Goal: Task Accomplishment & Management: Complete application form

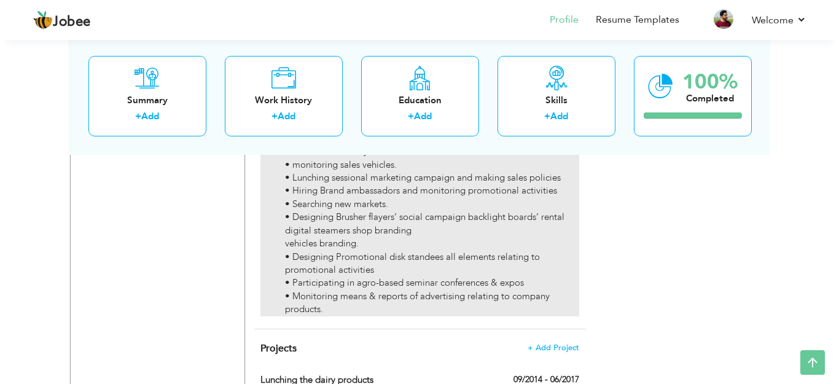
scroll to position [1719, 0]
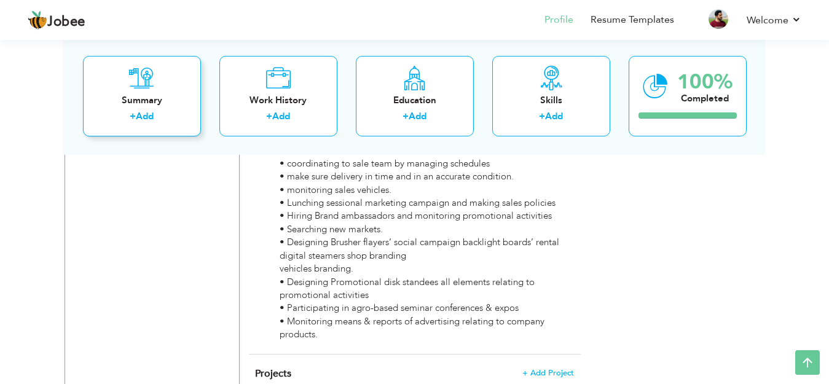
click at [157, 104] on div "Summary" at bounding box center [142, 99] width 98 height 13
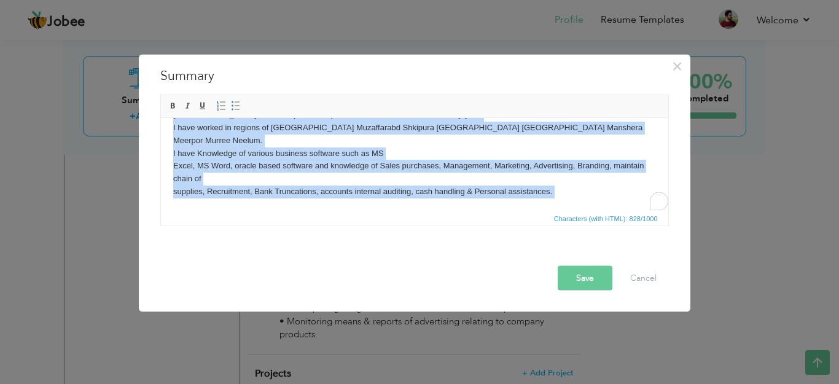
scroll to position [73, 0]
drag, startPoint x: 173, startPoint y: 146, endPoint x: 225, endPoint y: 233, distance: 101.5
click at [225, 223] on html "Brief Summary. I have done work as Manager Sales, Marketing executive, admin, A…" at bounding box center [413, 134] width 507 height 178
click at [337, 148] on body "Brief Summary. I have done work as Manager Sales, Marketing executive, admin, A…" at bounding box center [414, 134] width 483 height 154
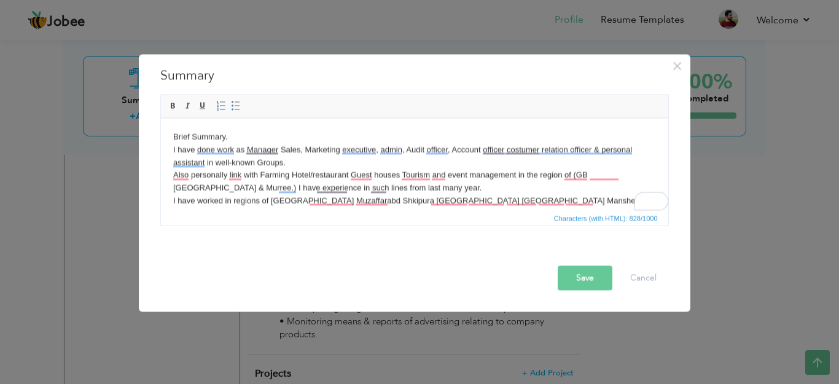
scroll to position [0, 0]
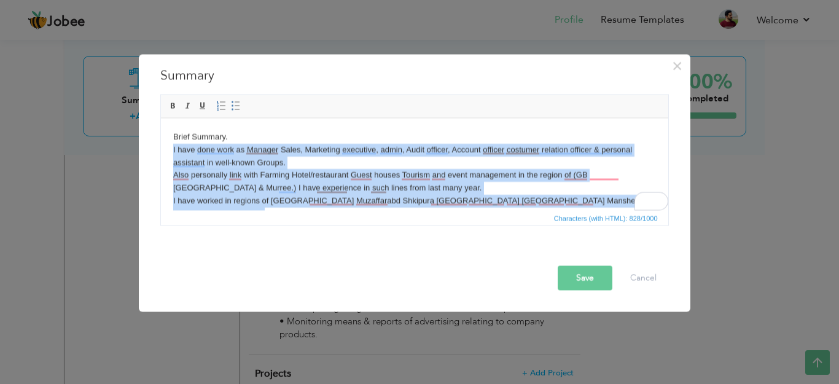
drag, startPoint x: 555, startPoint y: 179, endPoint x: 171, endPoint y: 150, distance: 385.0
click at [171, 150] on html "Brief Summary. I have done work as Manager Sales, Marketing executive, admin, A…" at bounding box center [413, 207] width 507 height 178
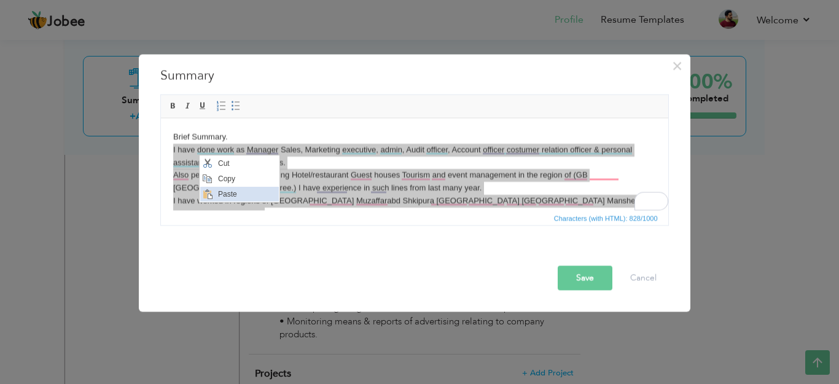
click at [226, 193] on span "Paste" at bounding box center [246, 194] width 64 height 15
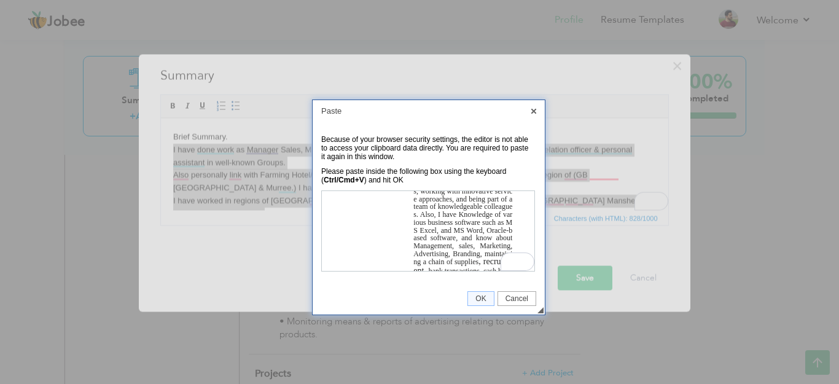
scroll to position [41, 0]
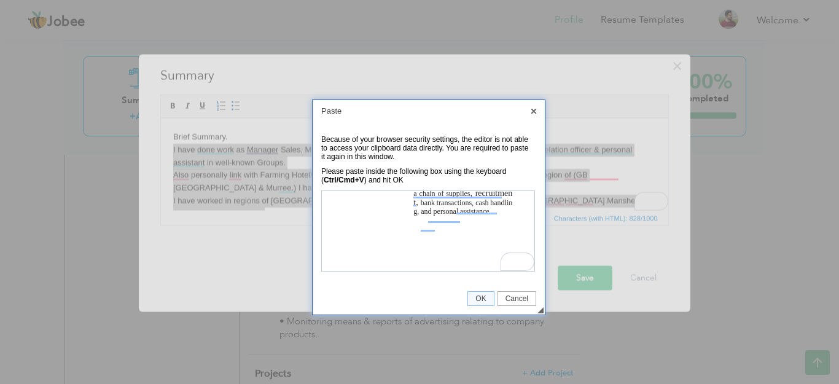
click at [480, 297] on span "OK" at bounding box center [480, 298] width 25 height 9
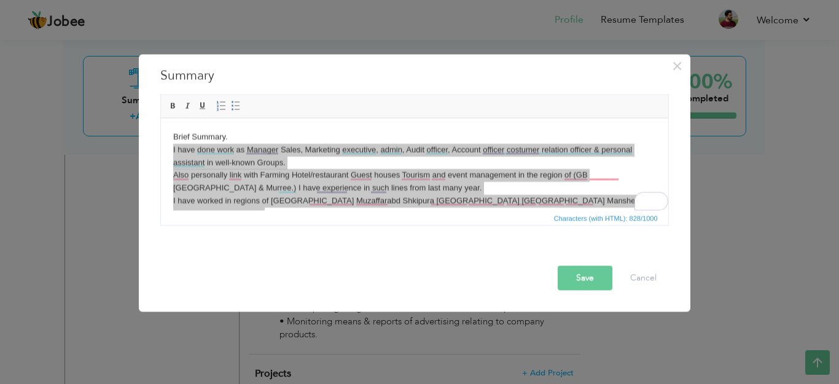
click at [590, 280] on button "Save" at bounding box center [585, 277] width 55 height 25
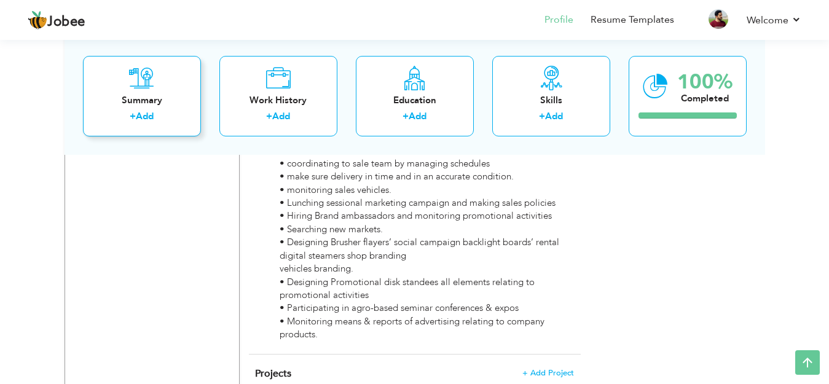
click at [161, 88] on div "Summary + Add" at bounding box center [142, 95] width 118 height 80
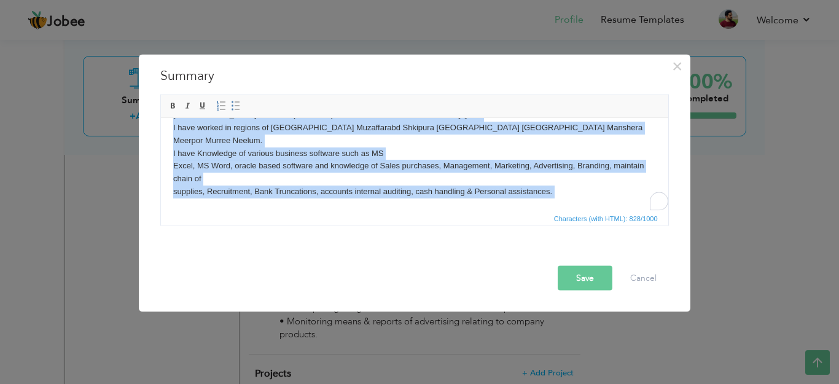
drag, startPoint x: 171, startPoint y: 135, endPoint x: 442, endPoint y: 197, distance: 277.5
click at [450, 199] on html "Brief Summary. I have done work as Manager Sales, Marketing executive, admin, A…" at bounding box center [413, 134] width 507 height 178
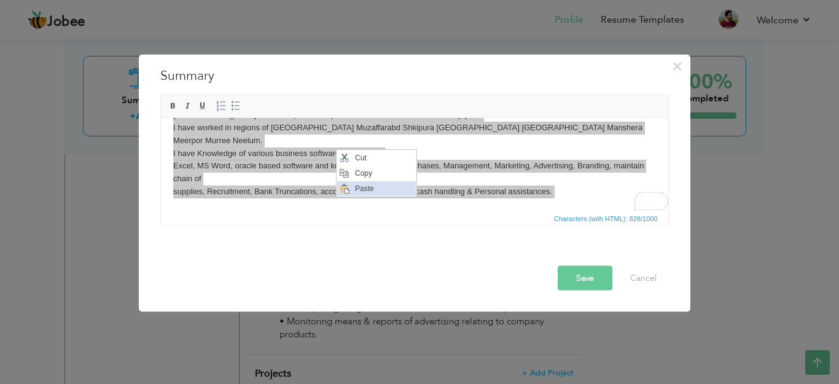
click at [366, 184] on span "Paste" at bounding box center [383, 188] width 64 height 15
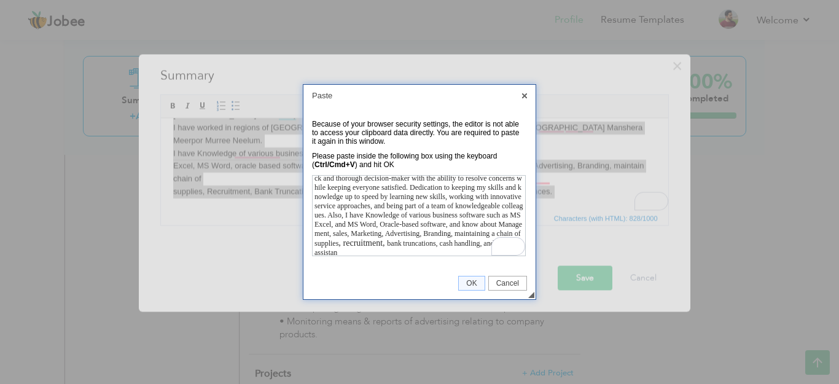
scroll to position [42, 0]
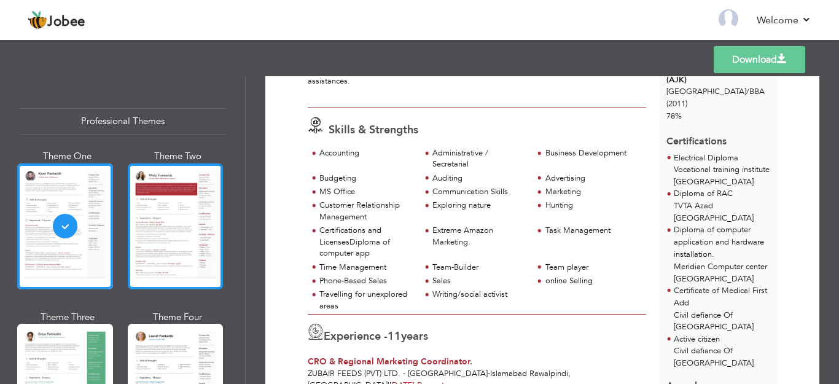
scroll to position [257, 0]
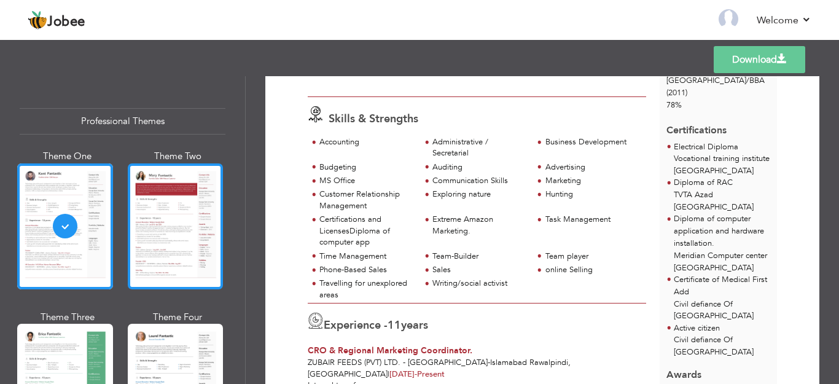
click at [176, 238] on div at bounding box center [176, 226] width 96 height 126
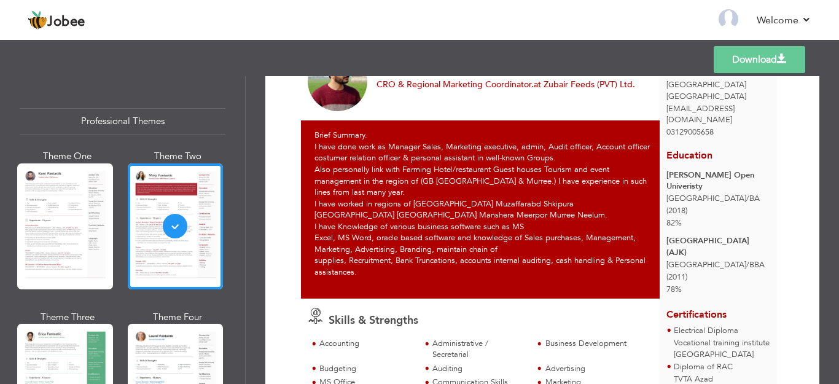
scroll to position [0, 0]
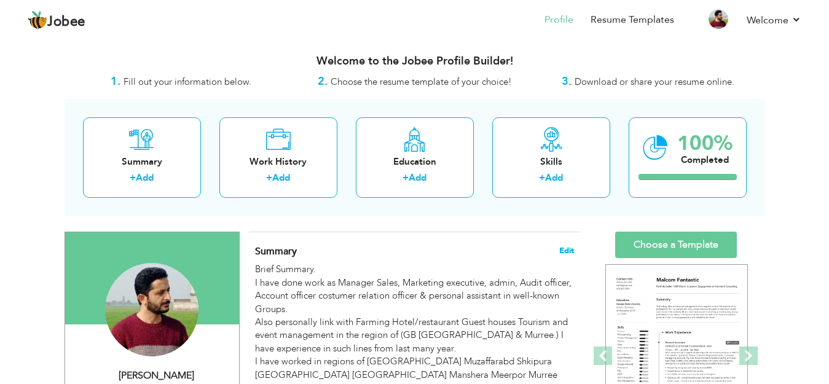
click at [571, 247] on span "Edit" at bounding box center [566, 250] width 15 height 9
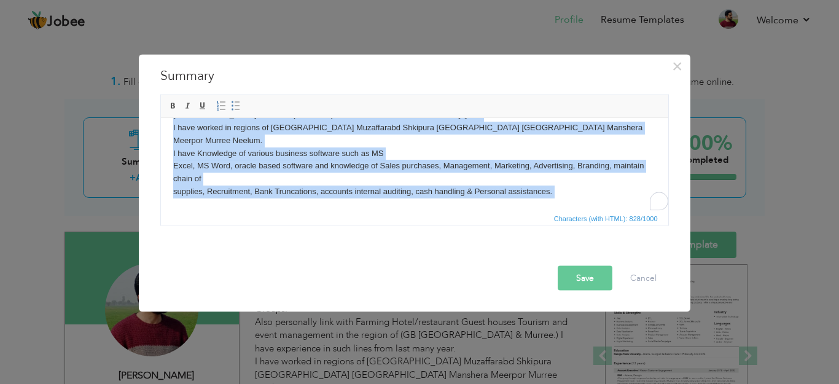
scroll to position [73, 0]
drag, startPoint x: 173, startPoint y: 151, endPoint x: 243, endPoint y: 205, distance: 89.3
click at [243, 205] on html "Brief Summary. I have done work as Manager Sales, Marketing executive, admin, A…" at bounding box center [413, 134] width 507 height 178
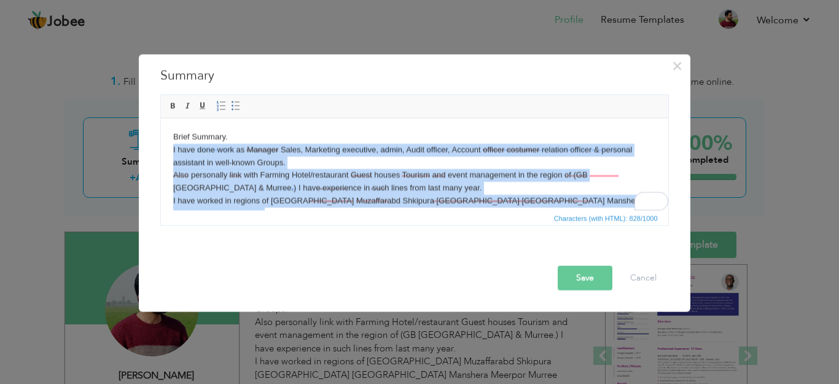
scroll to position [0, 0]
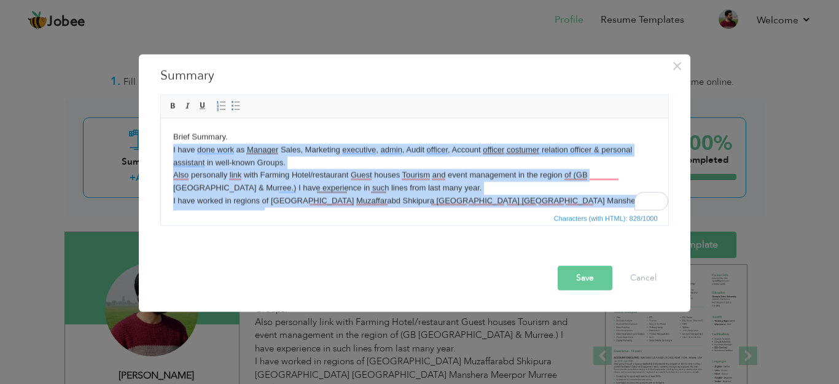
click at [326, 162] on body "Brief Summary. I have done work as Manager Sales, Marketing executive, admin, A…" at bounding box center [414, 207] width 483 height 154
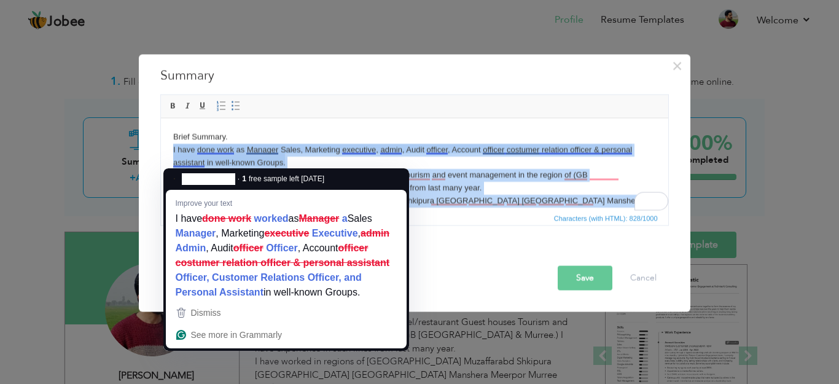
drag, startPoint x: 571, startPoint y: 176, endPoint x: 167, endPoint y: 155, distance: 404.7
click at [167, 155] on html "Brief Summary. I have done work as Manager Sales, Marketing executive, admin, A…" at bounding box center [413, 207] width 507 height 178
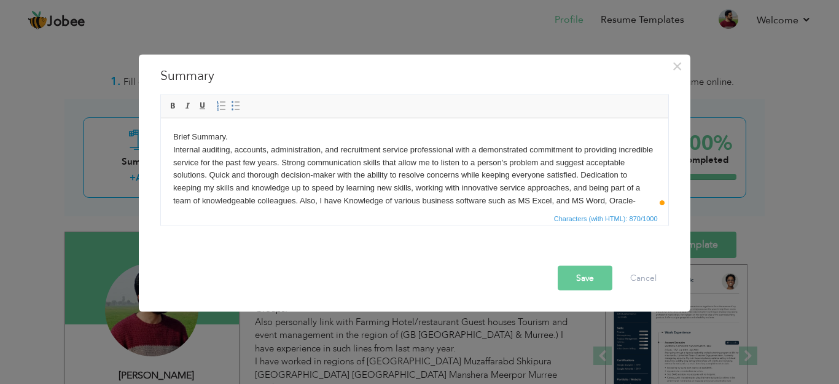
click at [319, 149] on body "Brief Summary. Internal auditing, accounts, administration, and recruitment ser…" at bounding box center [414, 187] width 483 height 115
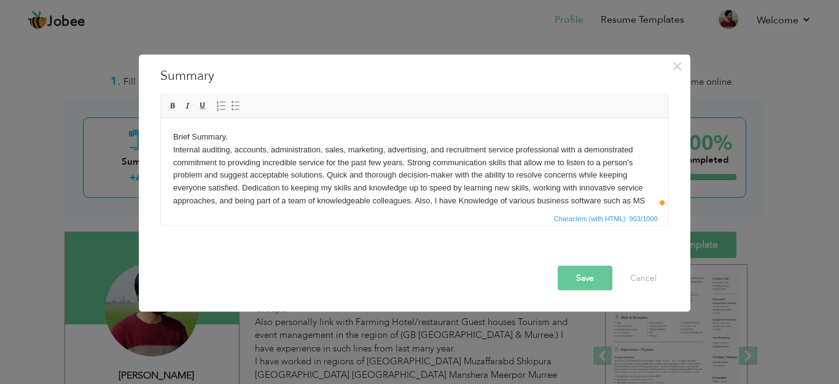
click at [426, 149] on body "Brief Summary. Internal auditing, accounts, administration, sales, marketing, a…" at bounding box center [414, 187] width 483 height 115
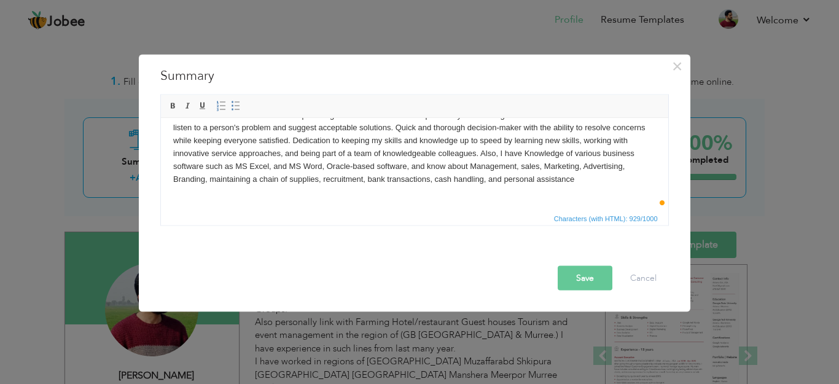
scroll to position [47, 0]
click at [579, 280] on button "Save" at bounding box center [585, 277] width 55 height 25
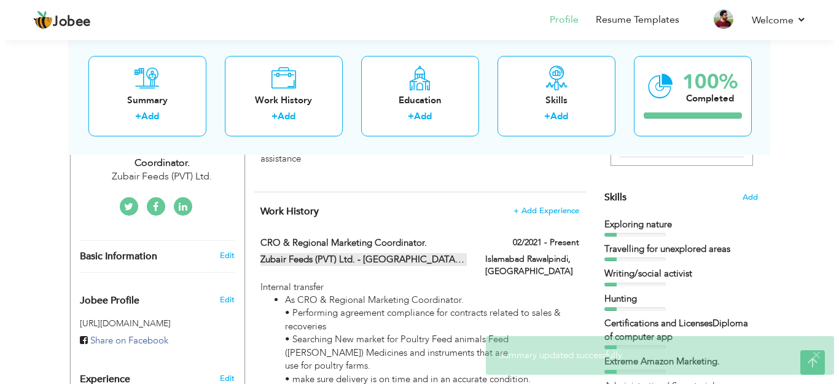
scroll to position [307, 0]
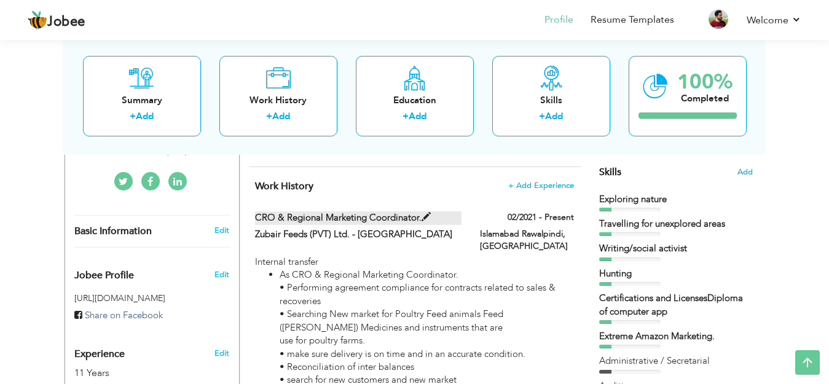
click at [426, 218] on span at bounding box center [425, 217] width 9 height 9
type input "CRO & Regional Marketing Coordinator."
type input "Zubair Feeds (PVT) Ltd. - [GEOGRAPHIC_DATA]"
type input "02/2021"
type input "[GEOGRAPHIC_DATA]"
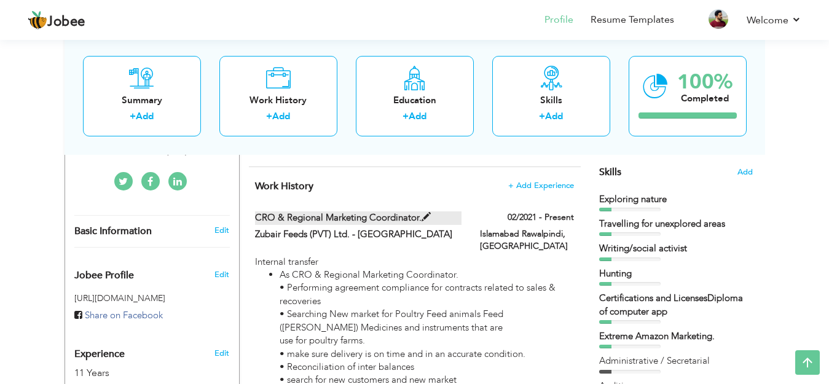
type input "Islamabad Rawalpindi"
checkbox input "true"
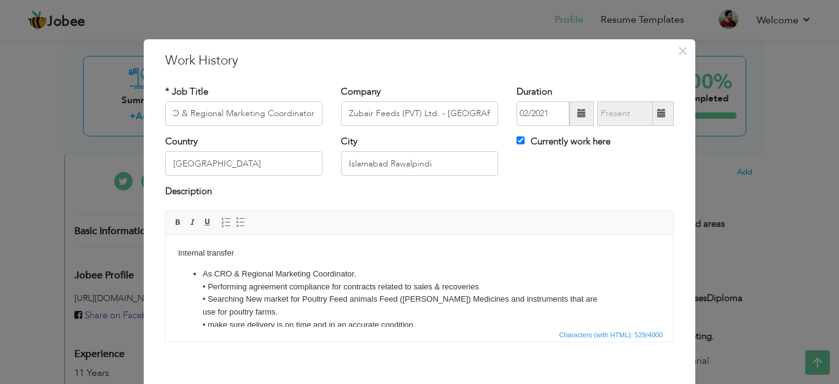
scroll to position [0, 0]
drag, startPoint x: 310, startPoint y: 114, endPoint x: 145, endPoint y: 114, distance: 165.2
click at [145, 114] on div "× Work History * Job Title CRO & Regional Marketing Coordinator. Company Zubair…" at bounding box center [420, 240] width 552 height 402
paste input "Audit officer"
drag, startPoint x: 205, startPoint y: 114, endPoint x: 197, endPoint y: 115, distance: 8.2
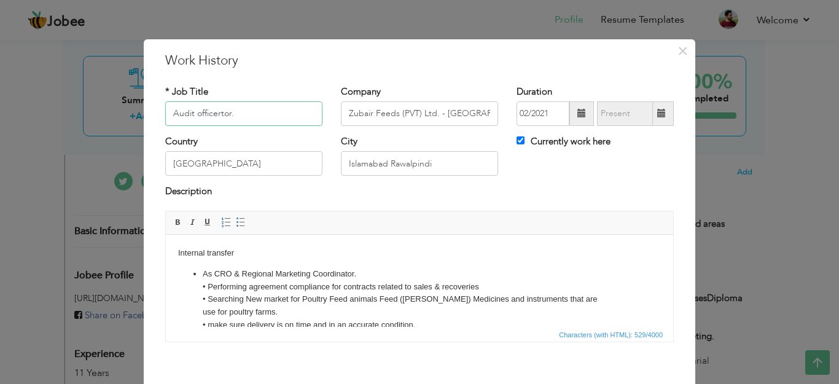
click at [197, 115] on input "Audit officertor." at bounding box center [243, 113] width 157 height 25
drag, startPoint x: 230, startPoint y: 114, endPoint x: 214, endPoint y: 114, distance: 16.6
click at [214, 114] on input "Audit officertor." at bounding box center [243, 113] width 157 height 25
click at [246, 112] on input "Audit officer" at bounding box center [243, 113] width 157 height 25
drag, startPoint x: 219, startPoint y: 114, endPoint x: 225, endPoint y: 125, distance: 12.6
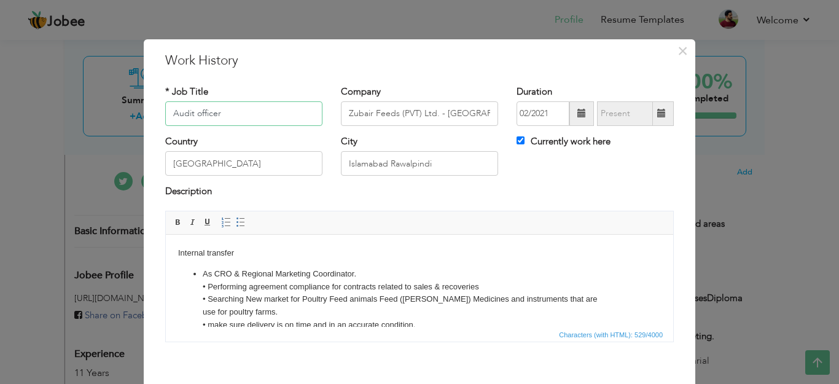
click at [219, 115] on input "Audit officer" at bounding box center [243, 113] width 157 height 25
type input "Audit officer"
click at [226, 154] on input "[GEOGRAPHIC_DATA]" at bounding box center [243, 163] width 157 height 25
click at [436, 191] on div "Description" at bounding box center [419, 193] width 509 height 16
click at [657, 112] on span at bounding box center [661, 113] width 9 height 9
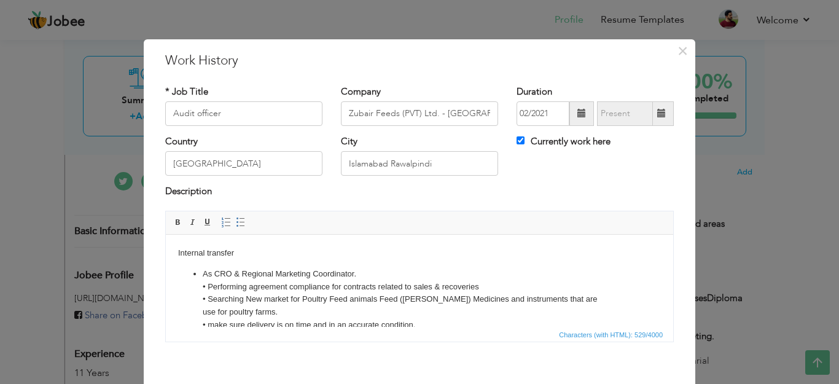
click at [657, 114] on span at bounding box center [661, 113] width 9 height 9
click at [278, 117] on input "Audit officer" at bounding box center [243, 113] width 157 height 25
drag, startPoint x: 358, startPoint y: 115, endPoint x: 314, endPoint y: 190, distance: 87.0
click at [314, 190] on div "Description" at bounding box center [419, 193] width 509 height 16
drag, startPoint x: 385, startPoint y: 165, endPoint x: 340, endPoint y: 162, distance: 45.6
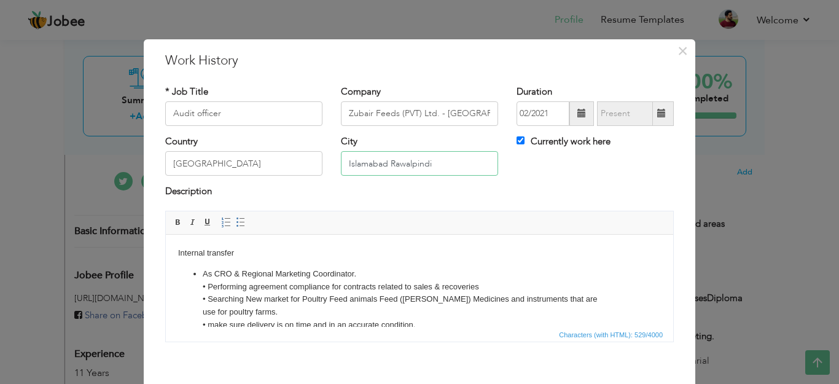
click at [341, 162] on input "Islamabad Rawalpindi" at bounding box center [419, 163] width 157 height 25
type input "Rawalpindi"
click at [517, 141] on input "Currently work here" at bounding box center [521, 140] width 8 height 8
checkbox input "false"
click at [657, 114] on span at bounding box center [661, 113] width 9 height 9
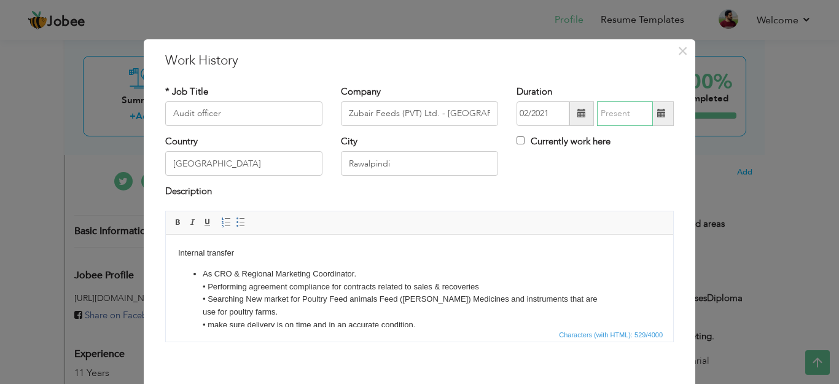
type input "09/2025"
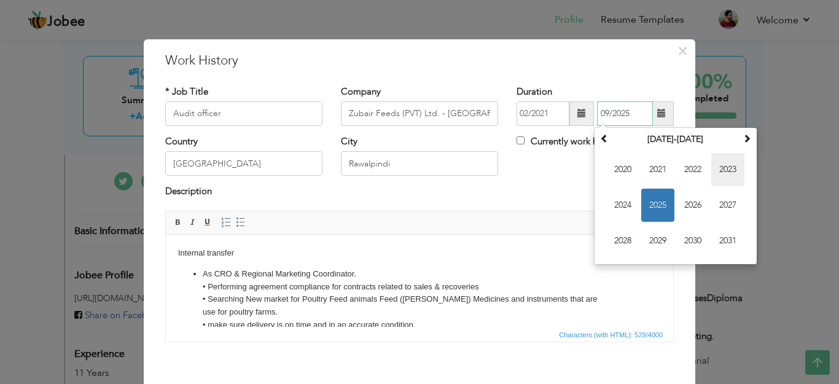
click at [726, 169] on span "2023" at bounding box center [727, 169] width 33 height 33
click at [565, 181] on div "Country Pakistan City Rawalpindi Currently work here" at bounding box center [419, 160] width 527 height 50
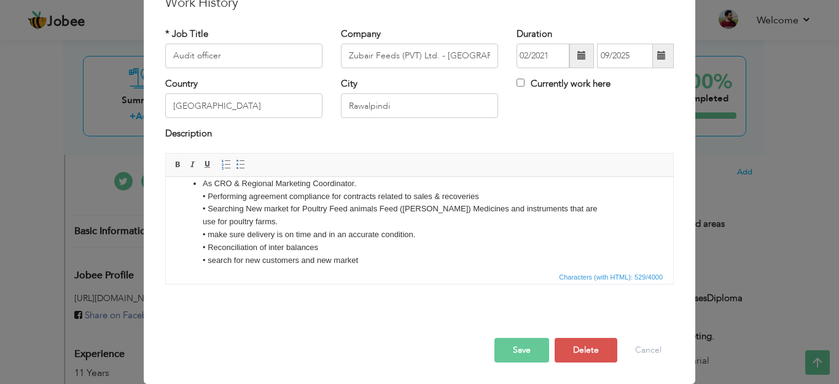
scroll to position [55, 0]
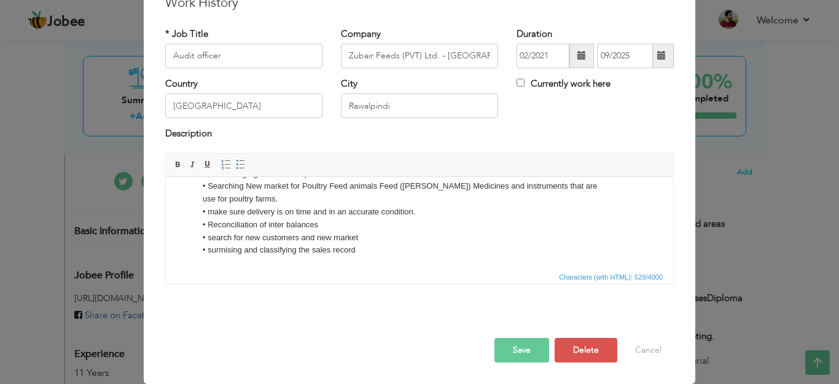
click at [43, 173] on div "× Work History * Job Title Audit officer Company Zubair Feeds (PVT) Ltd. - Rawa…" at bounding box center [419, 192] width 839 height 384
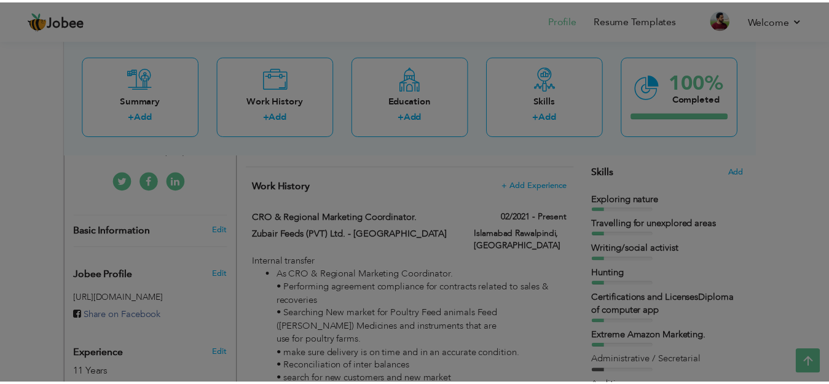
scroll to position [0, 0]
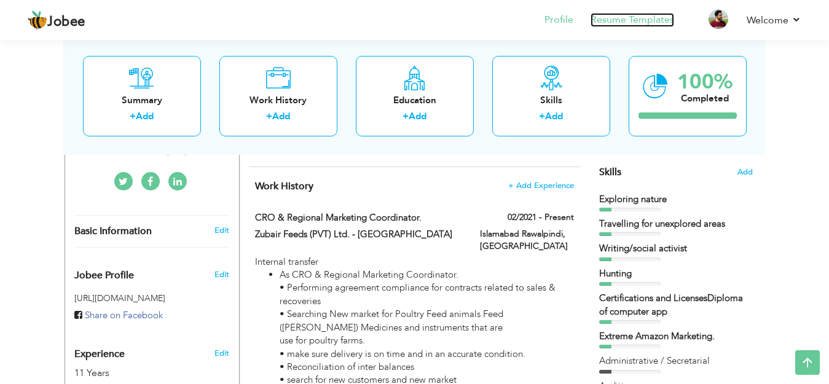
click at [641, 19] on link "Resume Templates" at bounding box center [632, 20] width 84 height 14
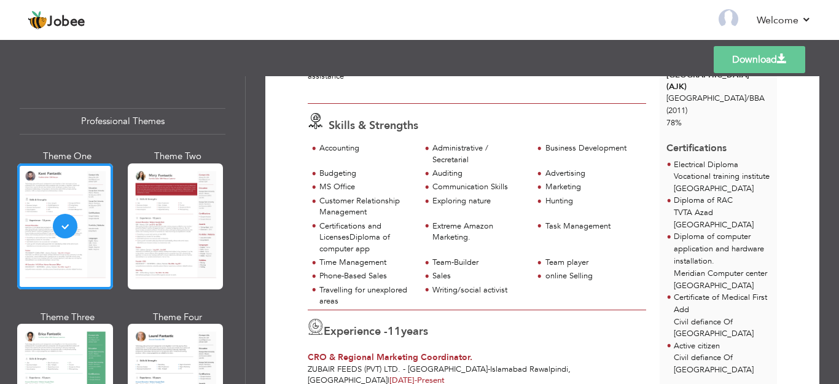
scroll to position [246, 0]
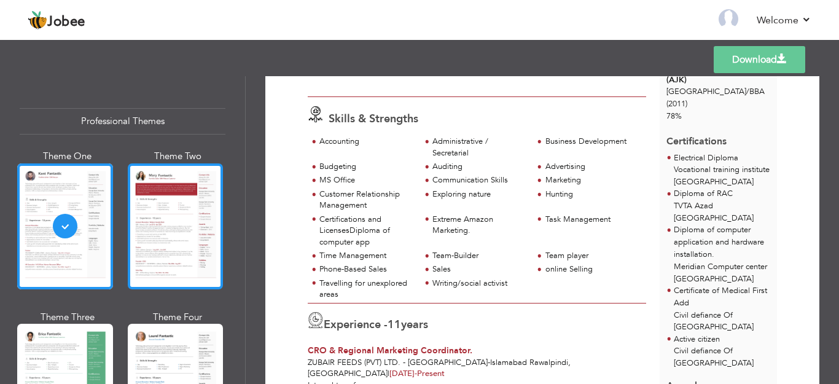
click at [174, 200] on div at bounding box center [176, 226] width 96 height 126
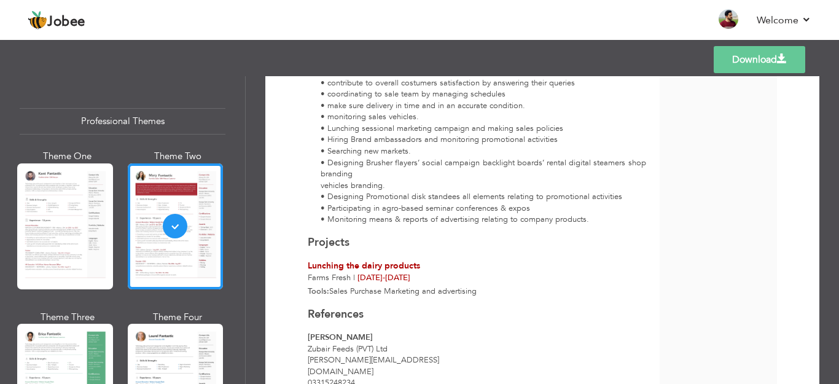
scroll to position [1566, 0]
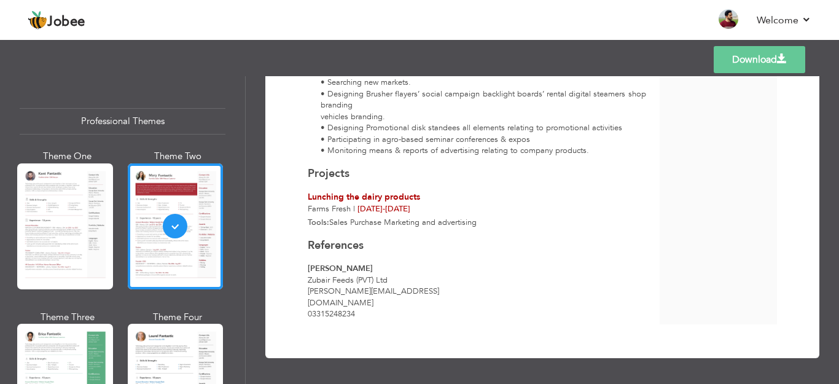
click at [754, 55] on link "Download" at bounding box center [760, 59] width 92 height 27
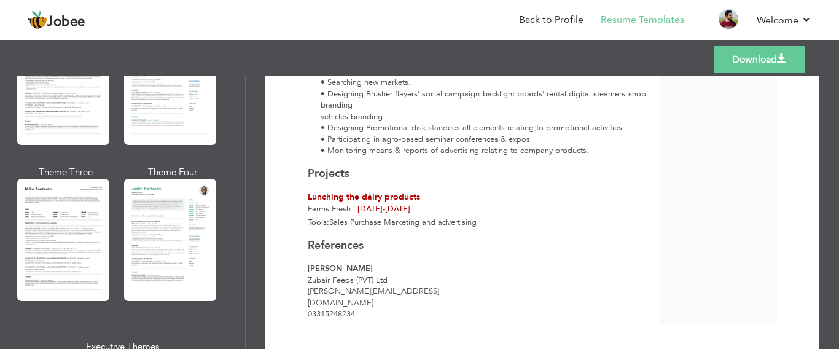
scroll to position [821, 0]
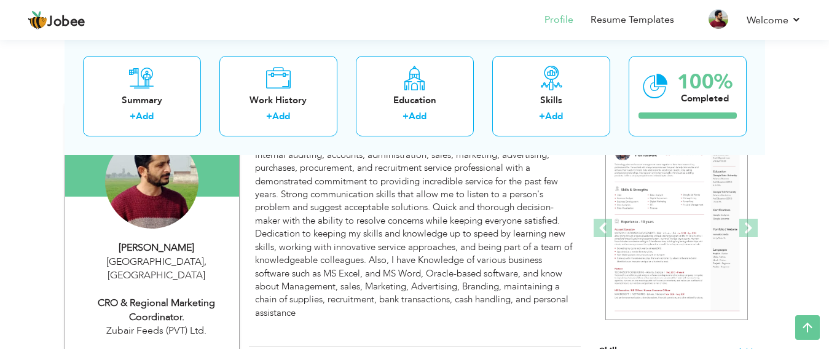
scroll to position [123, 0]
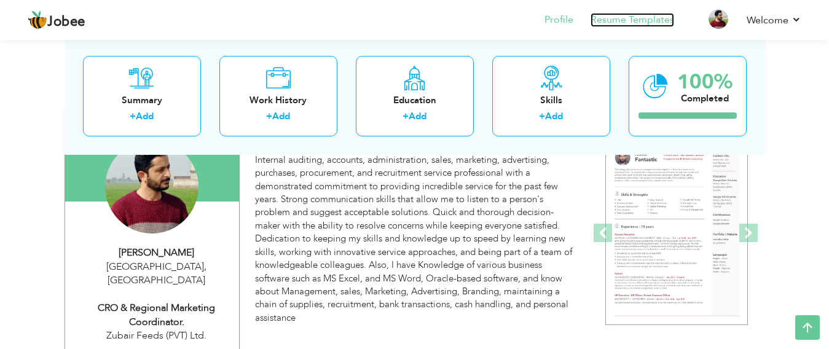
click at [639, 18] on link "Resume Templates" at bounding box center [632, 20] width 84 height 14
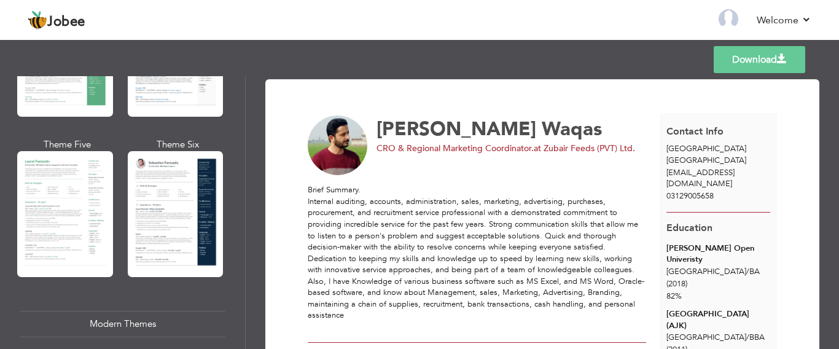
scroll to position [307, 0]
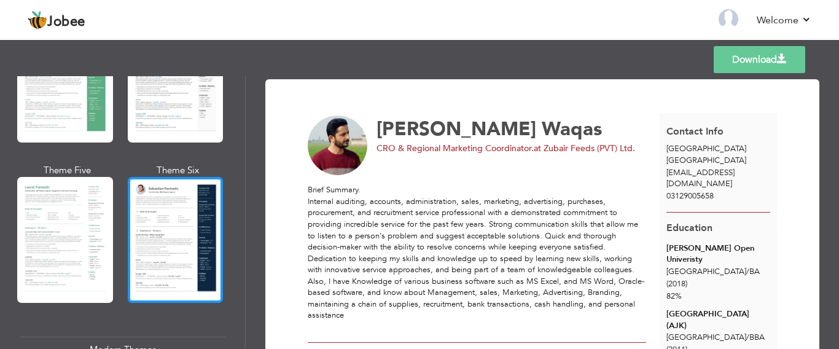
click at [186, 213] on div at bounding box center [176, 240] width 96 height 126
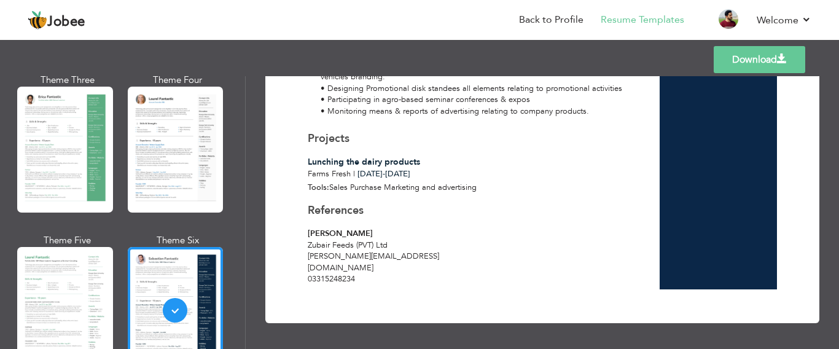
scroll to position [246, 0]
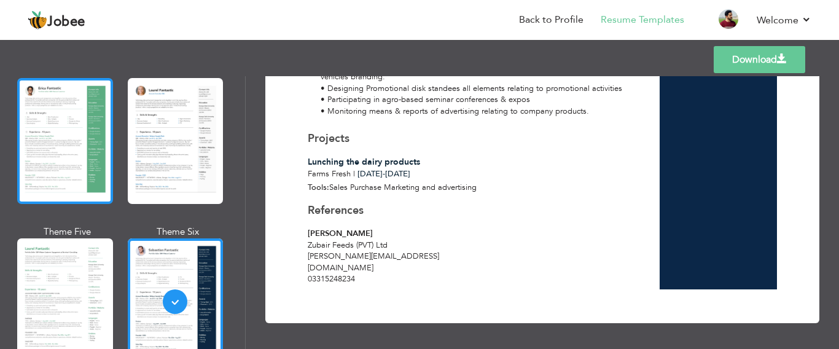
click at [90, 117] on div at bounding box center [65, 141] width 96 height 126
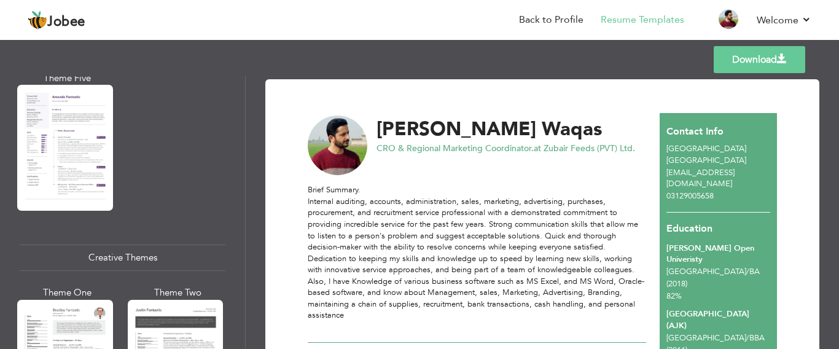
scroll to position [1167, 0]
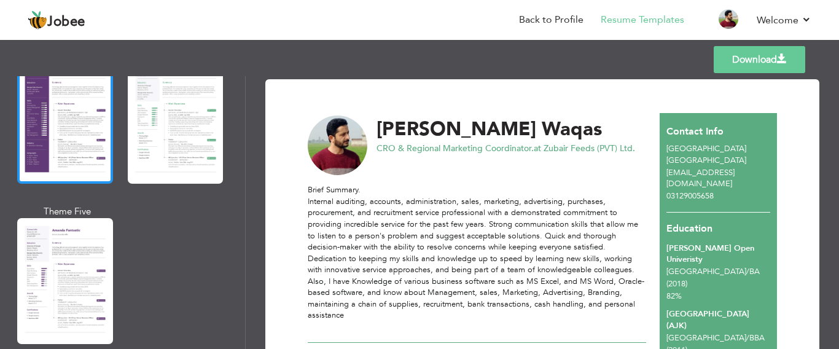
click at [71, 123] on div at bounding box center [65, 121] width 96 height 126
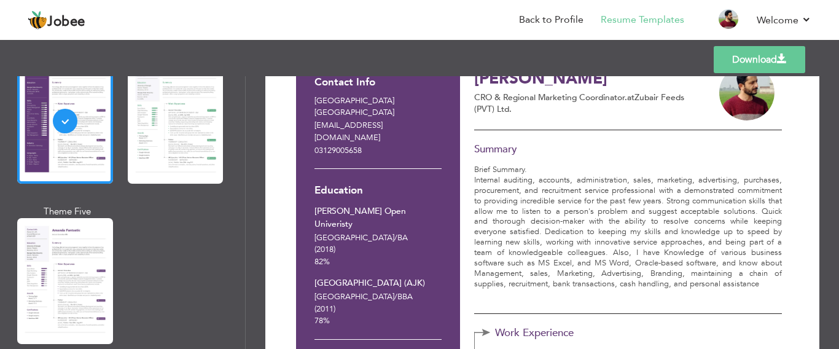
scroll to position [0, 0]
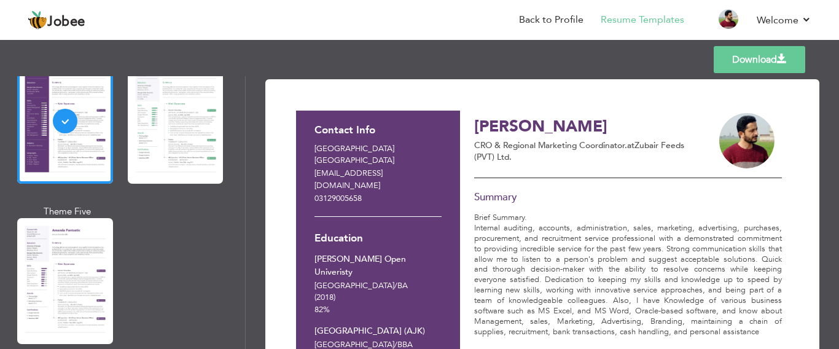
click at [745, 58] on link "Download" at bounding box center [760, 59] width 92 height 27
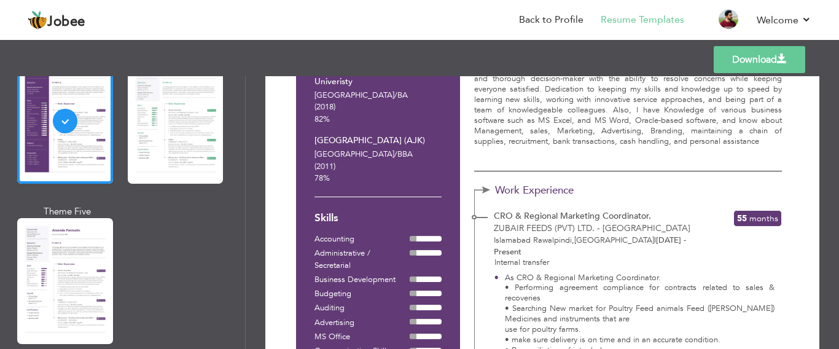
scroll to position [184, 0]
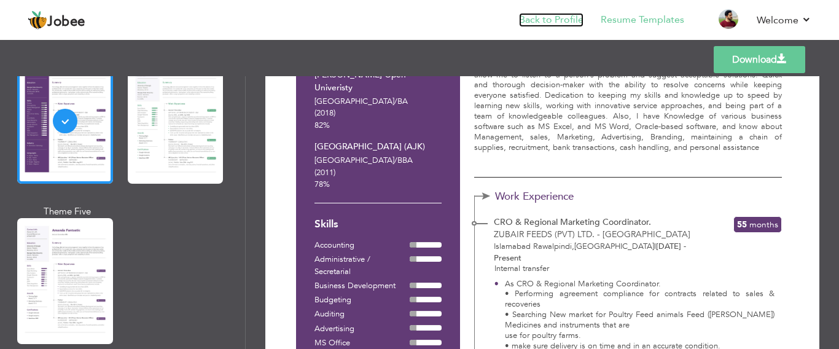
click at [552, 22] on link "Back to Profile" at bounding box center [551, 20] width 65 height 14
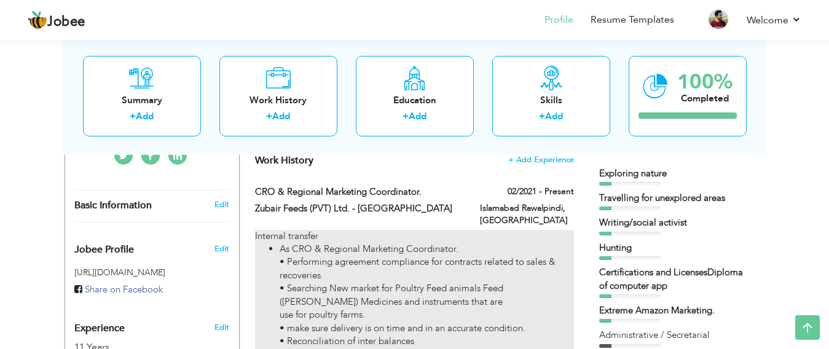
scroll to position [307, 0]
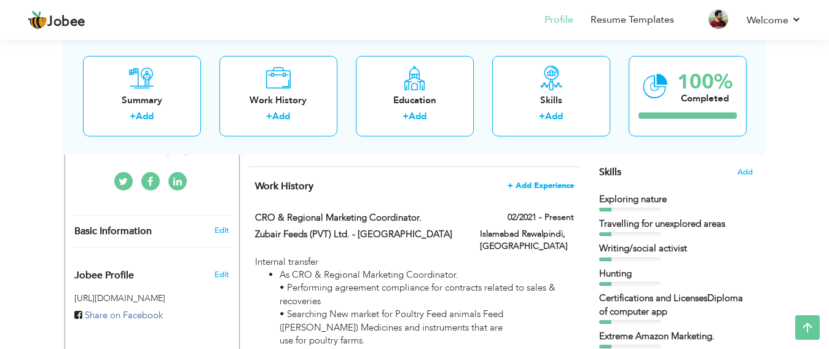
click at [549, 184] on span "+ Add Experience" at bounding box center [540, 185] width 66 height 9
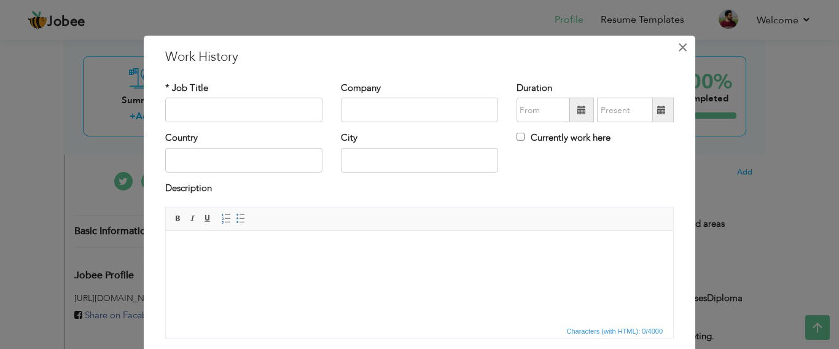
click at [678, 46] on span "×" at bounding box center [683, 47] width 10 height 22
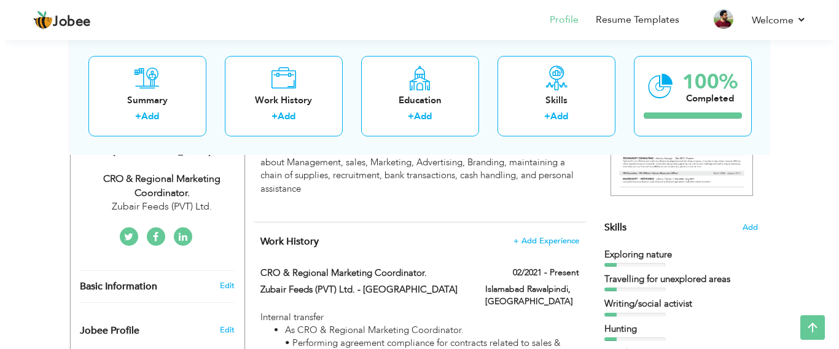
scroll to position [246, 0]
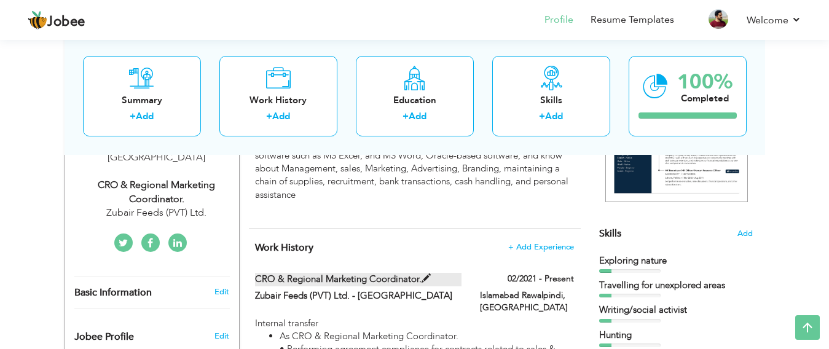
click at [436, 280] on label "CRO & Regional Marketing Coordinator." at bounding box center [358, 279] width 206 height 13
type input "CRO & Regional Marketing Coordinator."
type input "Zubair Feeds (PVT) Ltd. - [GEOGRAPHIC_DATA]"
type input "02/2021"
type input "[GEOGRAPHIC_DATA]"
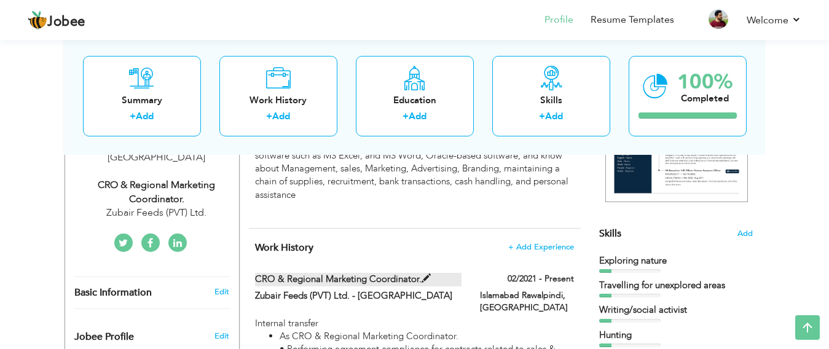
type input "Islamabad Rawalpindi"
checkbox input "true"
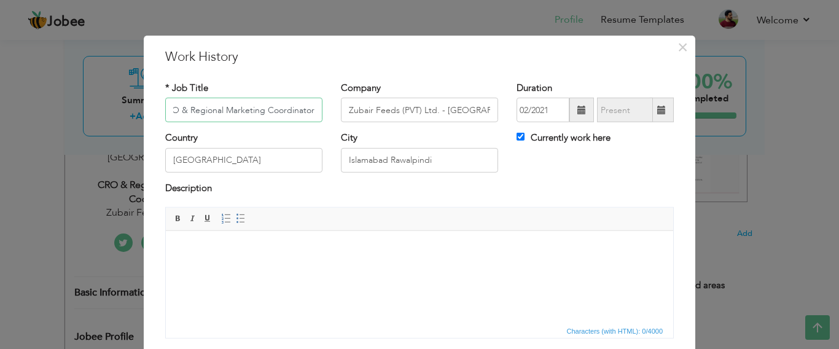
scroll to position [0, 0]
drag, startPoint x: 311, startPoint y: 111, endPoint x: 136, endPoint y: 101, distance: 175.3
click at [136, 101] on div "× Work History * Job Title CRO & Regional Marketing Coordinator. Company Zubair…" at bounding box center [419, 174] width 839 height 349
paste input "Audit officer"
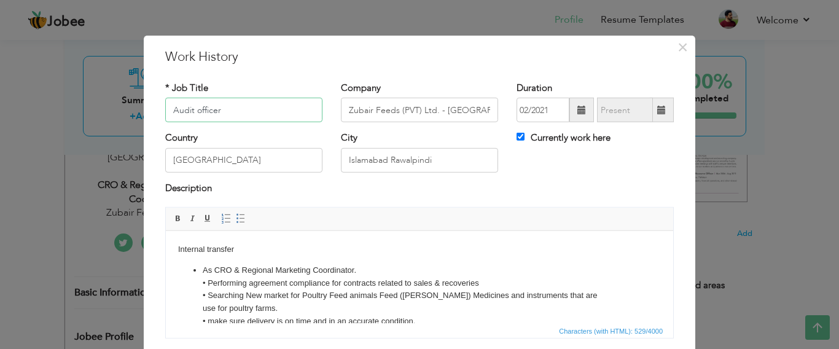
type input "Audit officer"
click at [517, 138] on input "Currently work here" at bounding box center [521, 137] width 8 height 8
checkbox input "false"
click at [660, 108] on span at bounding box center [661, 110] width 9 height 9
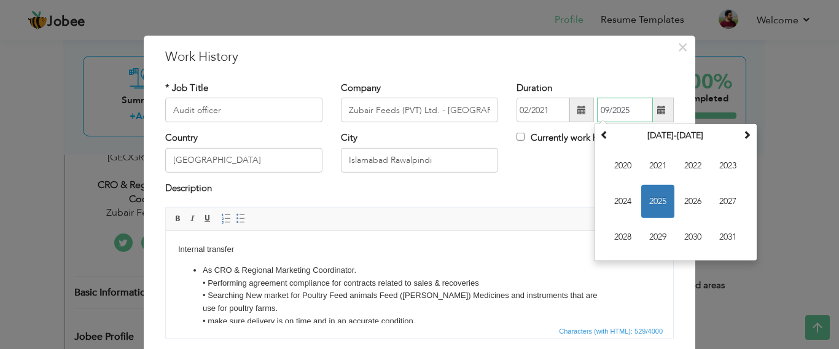
click at [719, 167] on span "2023" at bounding box center [727, 165] width 33 height 33
click at [714, 199] on span "Aug" at bounding box center [727, 201] width 33 height 33
type input "08/2023"
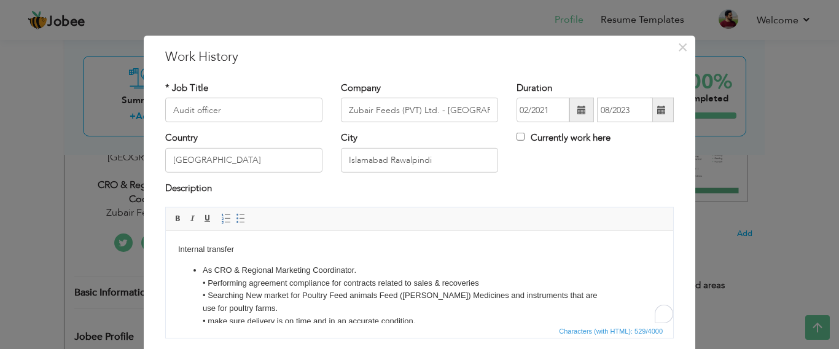
click at [203, 266] on li "As CRO & Regional Marketing Coordinator. • Performing agreement compliance for …" at bounding box center [420, 315] width 434 height 102
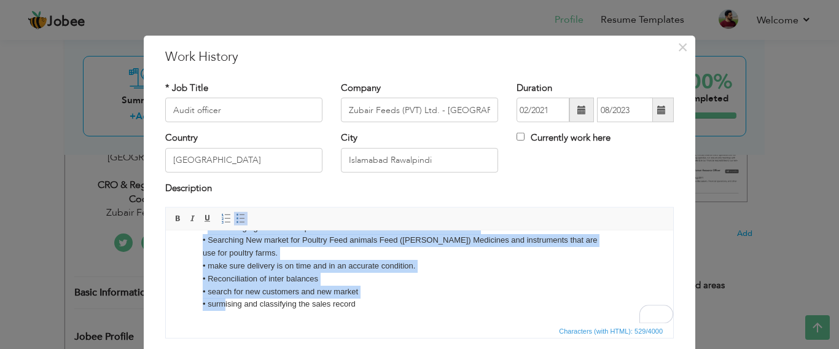
scroll to position [55, 0]
drag, startPoint x: 206, startPoint y: 282, endPoint x: 375, endPoint y: 306, distance: 170.0
click at [375, 306] on li "As CRO & Regional Marketing Coordinator. • Performing agreement compliance for …" at bounding box center [420, 260] width 434 height 102
click at [421, 300] on li "As CRO & Regional Marketing Coordinator. • Performing agreement compliance for …" at bounding box center [420, 260] width 434 height 102
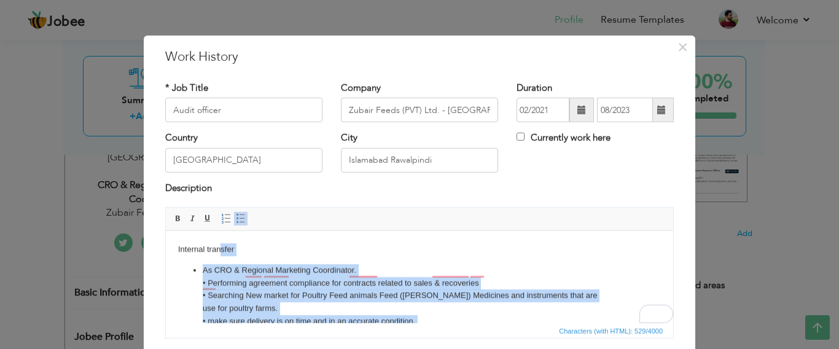
scroll to position [0, 0]
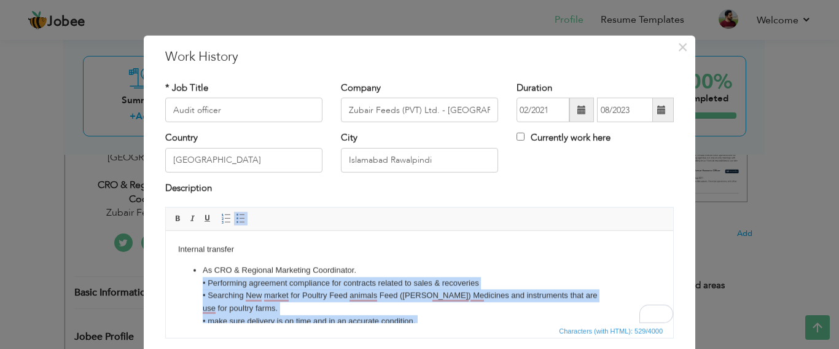
drag, startPoint x: 380, startPoint y: 305, endPoint x: 198, endPoint y: 281, distance: 183.9
click at [198, 281] on ul "As CRO & Regional Marketing Coordinator. • Performing agreement compliance for …" at bounding box center [419, 315] width 483 height 102
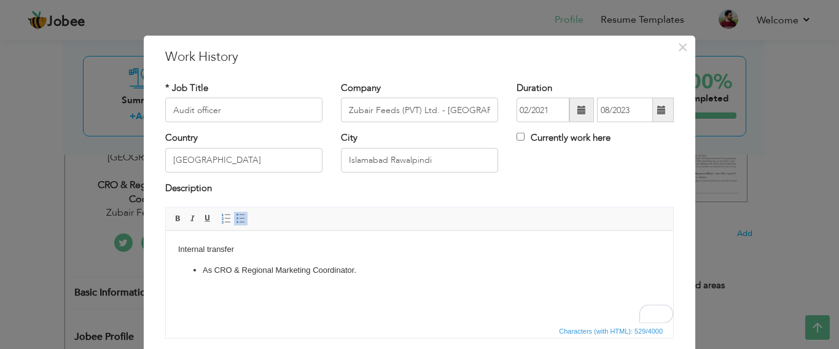
drag, startPoint x: 210, startPoint y: 291, endPoint x: 272, endPoint y: 301, distance: 62.2
click at [272, 301] on html "Internal transfer As CRO & Regional Marketing Coordinator." at bounding box center [419, 266] width 507 height 71
click at [230, 295] on span "Paste" at bounding box center [246, 293] width 64 height 15
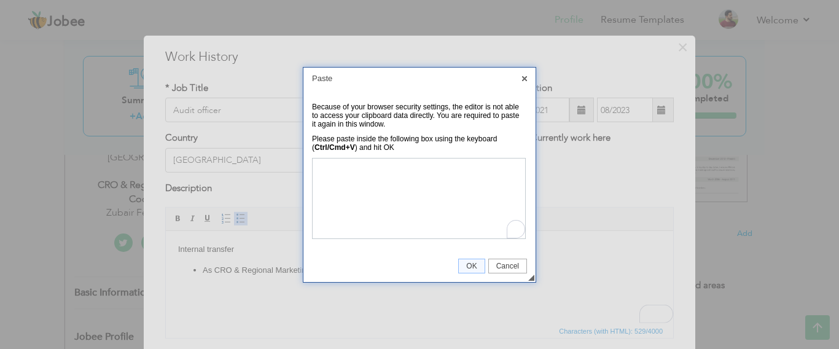
drag, startPoint x: 526, startPoint y: 78, endPoint x: 520, endPoint y: 100, distance: 22.5
click at [526, 77] on link "X" at bounding box center [524, 78] width 11 height 11
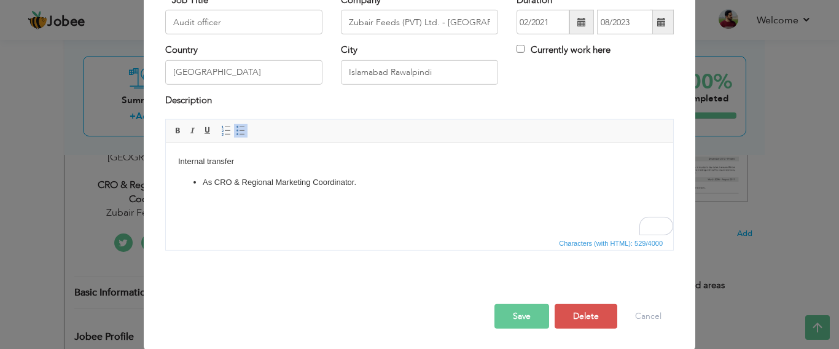
scroll to position [89, 0]
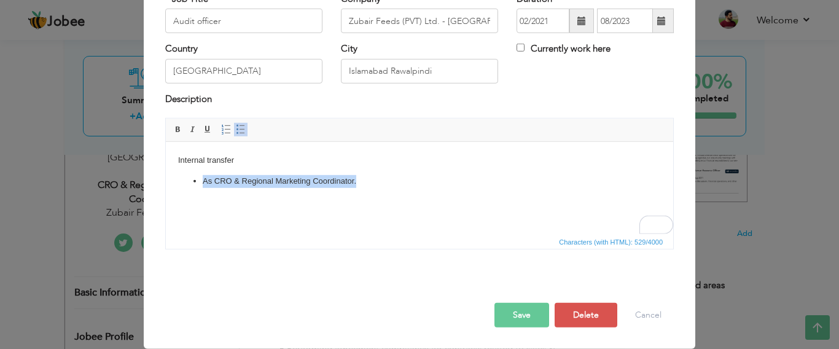
drag, startPoint x: 356, startPoint y: 181, endPoint x: 176, endPoint y: 176, distance: 180.0
click at [176, 176] on html "Internal transfer As CRO & Regional Marketing Coordinator." at bounding box center [419, 177] width 507 height 71
click at [328, 213] on html "Internal transfer As CRO & Regional Marketing Coordinator." at bounding box center [419, 177] width 507 height 71
drag, startPoint x: 358, startPoint y: 182, endPoint x: 214, endPoint y: 176, distance: 144.5
click at [214, 176] on li "As CRO & Regional Marketing Coordinator." at bounding box center [420, 188] width 434 height 26
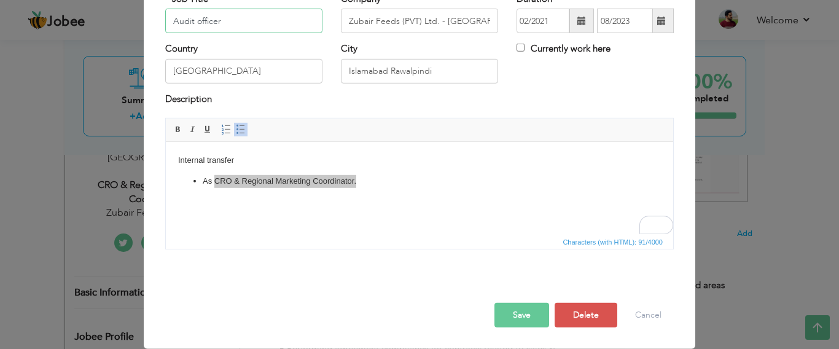
drag, startPoint x: 219, startPoint y: 21, endPoint x: 165, endPoint y: 24, distance: 54.1
click at [165, 24] on input "Audit officer" at bounding box center [243, 21] width 157 height 25
click at [341, 211] on html "Internal transfer As CRO & Regional Marketing Coordinator." at bounding box center [419, 177] width 507 height 71
drag, startPoint x: 358, startPoint y: 181, endPoint x: 214, endPoint y: 174, distance: 144.5
click at [214, 175] on li "As CRO & Regional Marketing Coordinator." at bounding box center [420, 188] width 434 height 26
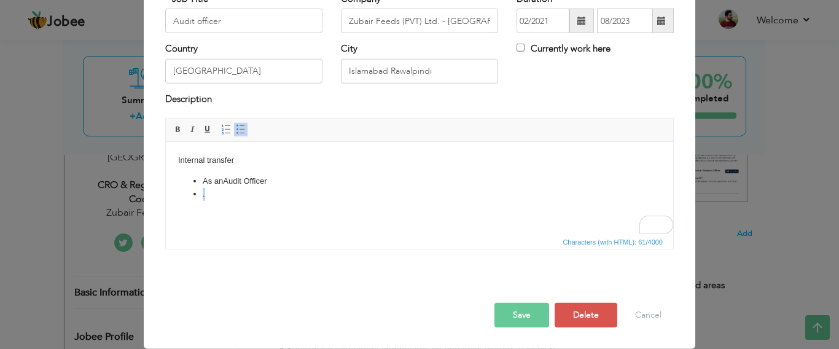
drag, startPoint x: 211, startPoint y: 196, endPoint x: 193, endPoint y: 195, distance: 18.5
click at [203, 195] on li "." at bounding box center [420, 194] width 434 height 13
click at [231, 228] on span "Paste" at bounding box center [245, 233] width 64 height 15
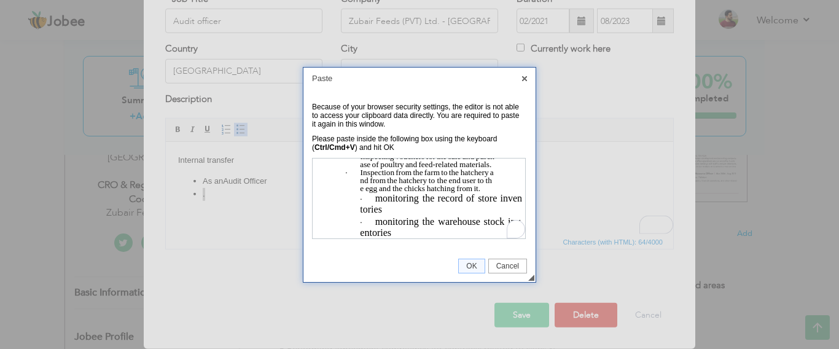
scroll to position [118, 0]
click at [466, 265] on span "OK" at bounding box center [471, 266] width 25 height 9
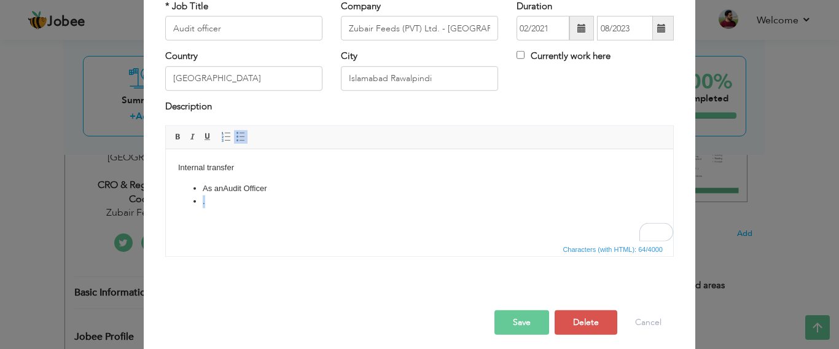
scroll to position [89, 0]
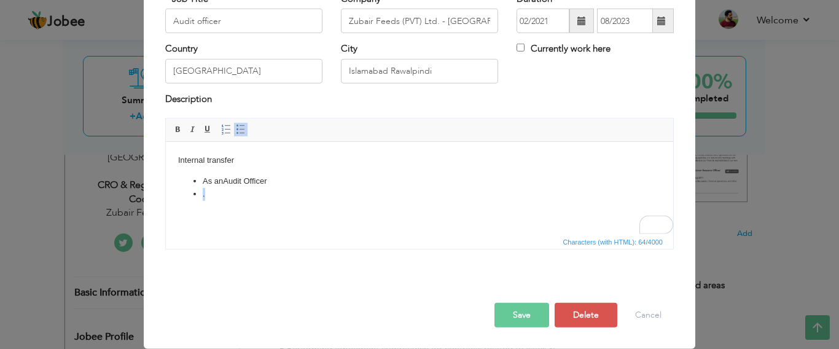
click at [238, 208] on html "Internal transfer As an Audit Officer ." at bounding box center [419, 177] width 507 height 71
drag, startPoint x: 222, startPoint y: 197, endPoint x: 177, endPoint y: 191, distance: 45.3
click at [177, 191] on html "Internal transfer As an Audit Officer ." at bounding box center [419, 177] width 507 height 71
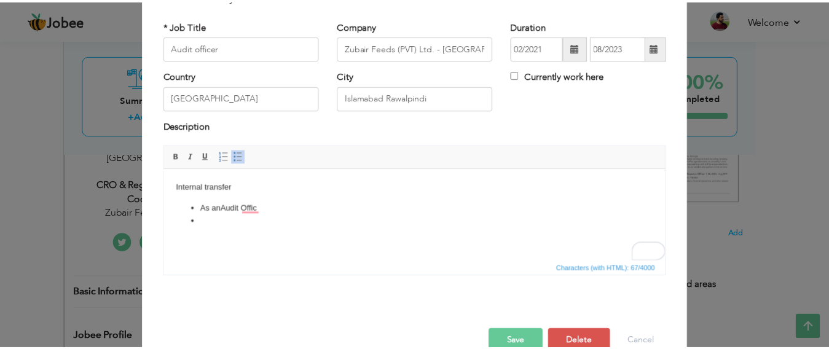
scroll to position [0, 0]
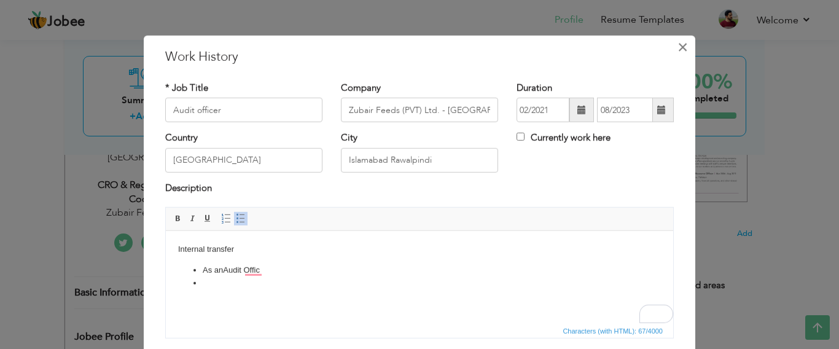
click at [679, 45] on span "×" at bounding box center [683, 47] width 10 height 22
